Goal: Information Seeking & Learning: Learn about a topic

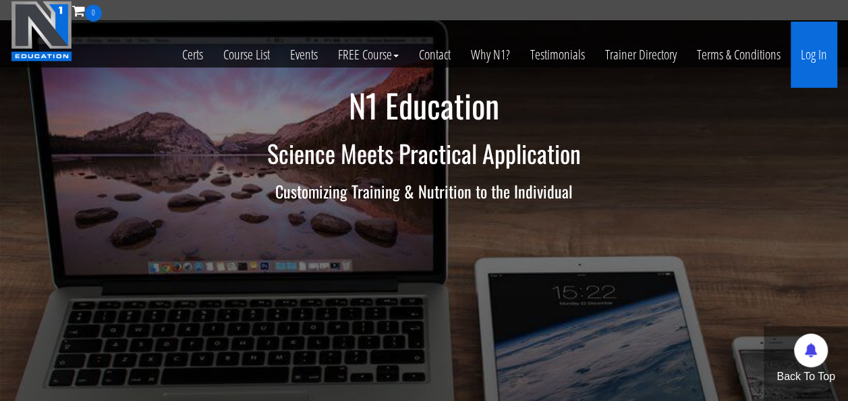
click at [819, 53] on link "Log In" at bounding box center [814, 55] width 47 height 66
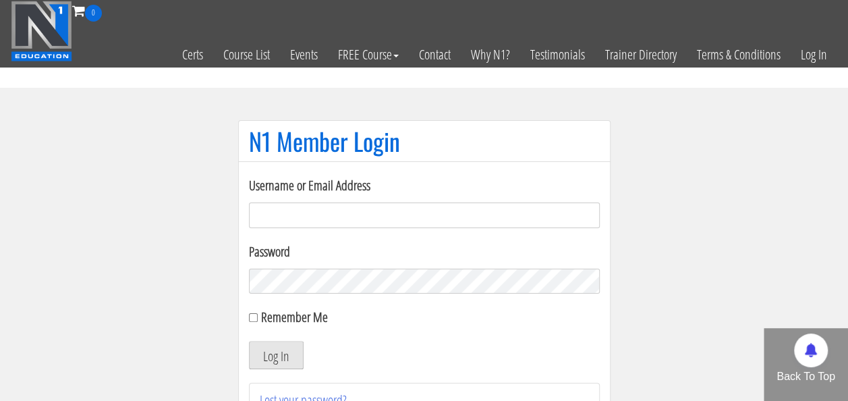
type input "[EMAIL_ADDRESS][PERSON_NAME][DOMAIN_NAME]"
click at [274, 349] on button "Log In" at bounding box center [276, 355] width 55 height 28
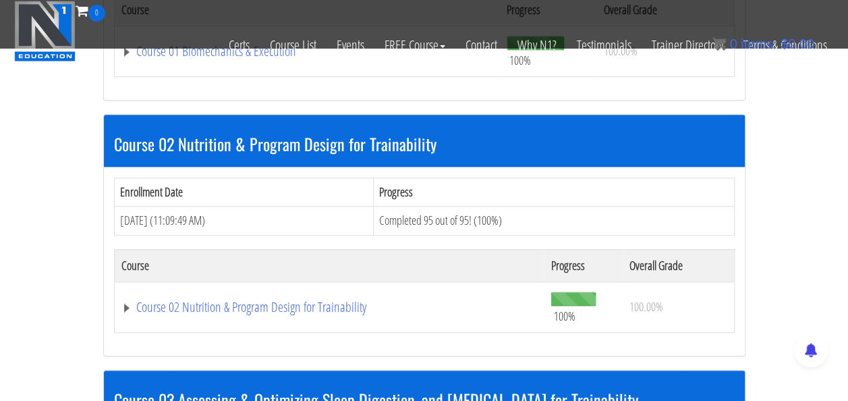
scroll to position [591, 0]
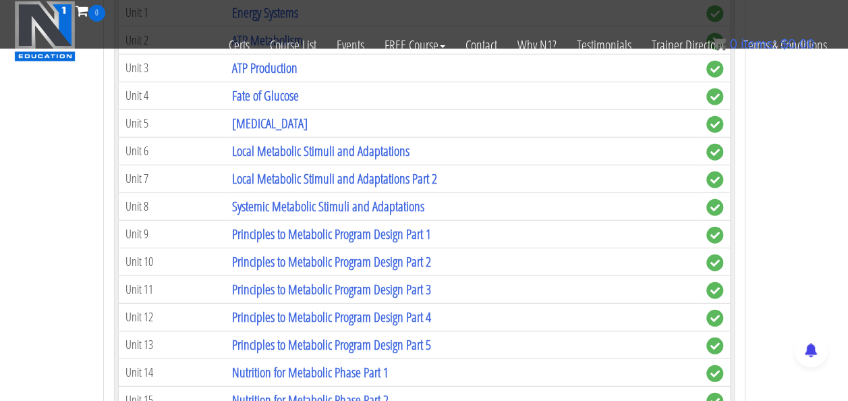
scroll to position [1690, 0]
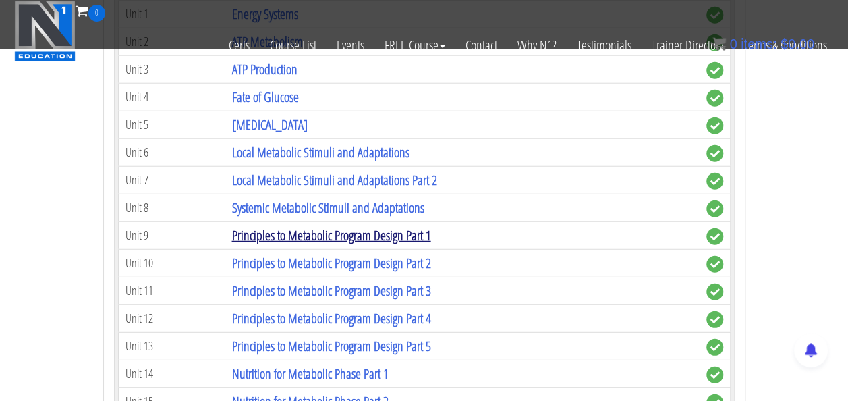
click at [329, 226] on link "Principles to Metabolic Program Design Part 1" at bounding box center [330, 235] width 199 height 18
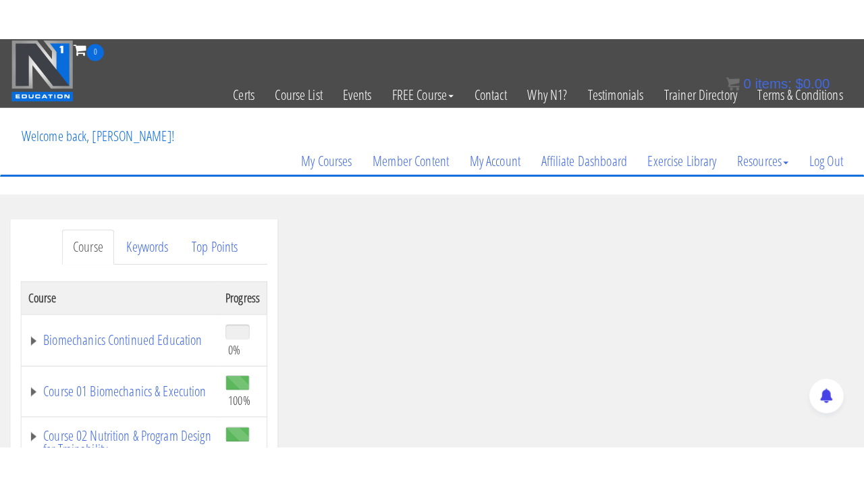
scroll to position [146, 0]
